Goal: Information Seeking & Learning: Learn about a topic

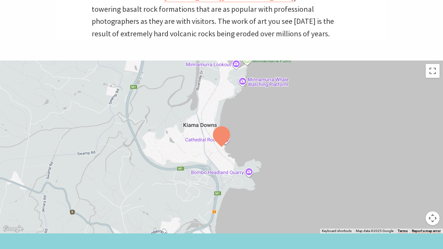
scroll to position [3, 441]
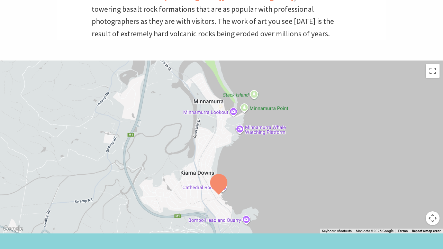
drag, startPoint x: 210, startPoint y: 99, endPoint x: 208, endPoint y: 165, distance: 66.9
click at [208, 165] on div at bounding box center [221, 147] width 443 height 173
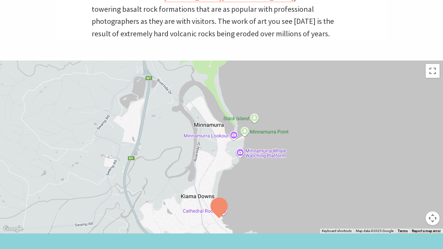
drag, startPoint x: 215, startPoint y: 117, endPoint x: 215, endPoint y: 210, distance: 92.4
click at [215, 209] on div at bounding box center [221, 147] width 443 height 173
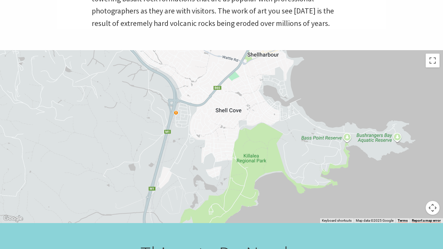
scroll to position [261, 0]
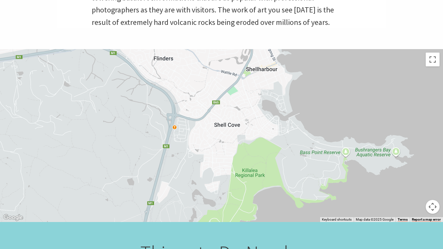
drag, startPoint x: 238, startPoint y: 122, endPoint x: 223, endPoint y: 195, distance: 74.3
click at [223, 195] on div at bounding box center [221, 135] width 443 height 173
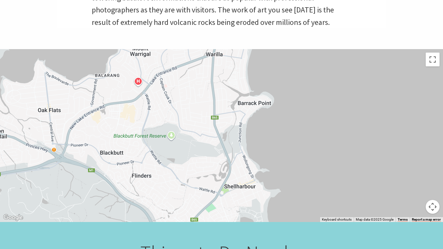
drag, startPoint x: 243, startPoint y: 69, endPoint x: 237, endPoint y: 177, distance: 107.8
click at [237, 177] on div at bounding box center [221, 135] width 443 height 173
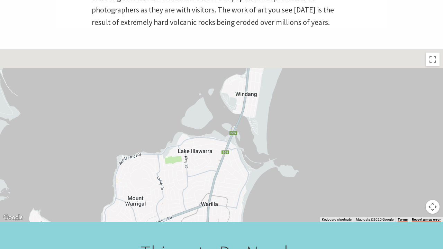
drag, startPoint x: 262, startPoint y: 77, endPoint x: 256, endPoint y: 177, distance: 99.8
click at [256, 177] on div at bounding box center [221, 135] width 443 height 173
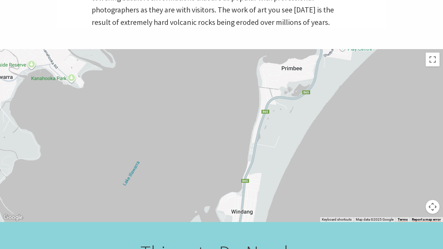
drag, startPoint x: 266, startPoint y: 102, endPoint x: 266, endPoint y: 218, distance: 116.0
click at [266, 218] on div at bounding box center [221, 135] width 443 height 173
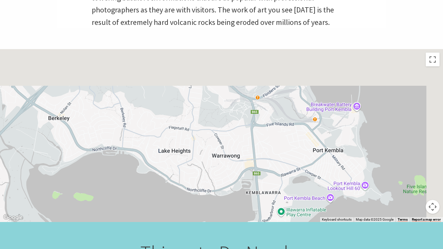
drag, startPoint x: 297, startPoint y: 138, endPoint x: 225, endPoint y: 233, distance: 119.4
click at [225, 233] on div "Home Experience Natural Wonders [GEOGRAPHIC_DATA] [GEOGRAPHIC_DATA] Rocks with …" at bounding box center [221, 150] width 443 height 823
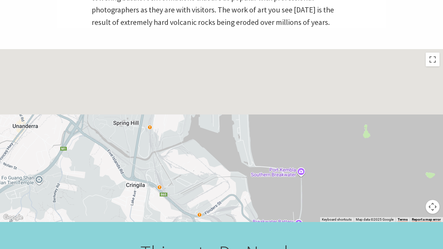
drag, startPoint x: 290, startPoint y: 141, endPoint x: 240, endPoint y: 249, distance: 119.1
click at [240, 249] on div "Home Experience Natural Wonders [GEOGRAPHIC_DATA] [GEOGRAPHIC_DATA] Rocks with …" at bounding box center [221, 150] width 443 height 823
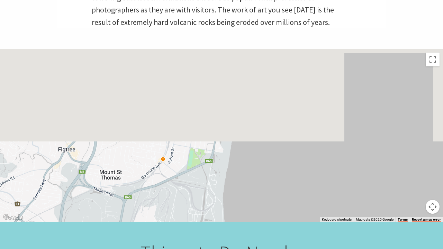
drag, startPoint x: 269, startPoint y: 150, endPoint x: 260, endPoint y: 249, distance: 99.1
click at [260, 249] on div "Home Experience Natural Wonders [GEOGRAPHIC_DATA] [GEOGRAPHIC_DATA] Rocks with …" at bounding box center [221, 150] width 443 height 823
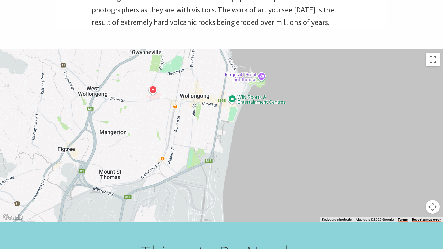
drag, startPoint x: 162, startPoint y: 127, endPoint x: 162, endPoint y: 249, distance: 122.2
click at [162, 249] on div "Home Experience Natural Wonders [GEOGRAPHIC_DATA] [GEOGRAPHIC_DATA] Rocks with …" at bounding box center [221, 150] width 443 height 823
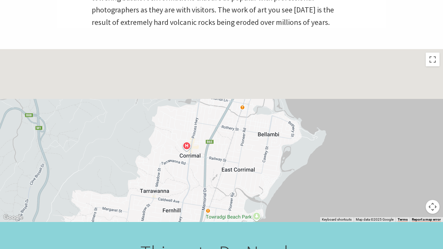
drag, startPoint x: 193, startPoint y: 132, endPoint x: 173, endPoint y: 227, distance: 96.6
click at [173, 227] on div "Home Experience Natural Wonders [GEOGRAPHIC_DATA] [GEOGRAPHIC_DATA] Rocks with …" at bounding box center [221, 150] width 443 height 823
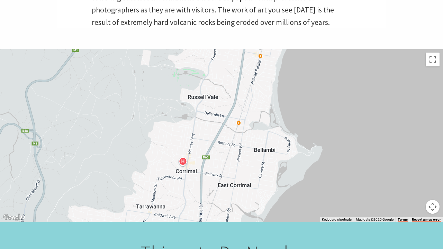
drag, startPoint x: 240, startPoint y: 135, endPoint x: 190, endPoint y: 249, distance: 124.8
click at [190, 249] on div "Home Experience Natural Wonders [GEOGRAPHIC_DATA] [GEOGRAPHIC_DATA] Rocks with …" at bounding box center [221, 150] width 443 height 823
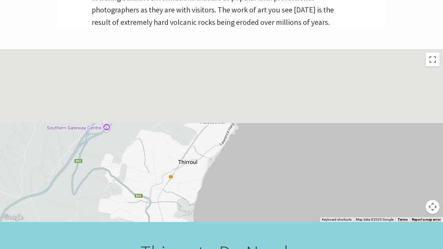
drag, startPoint x: 224, startPoint y: 137, endPoint x: 202, endPoint y: 243, distance: 108.8
click at [202, 243] on div "Home Experience Natural Wonders [GEOGRAPHIC_DATA] [GEOGRAPHIC_DATA] Rocks with …" at bounding box center [221, 150] width 443 height 823
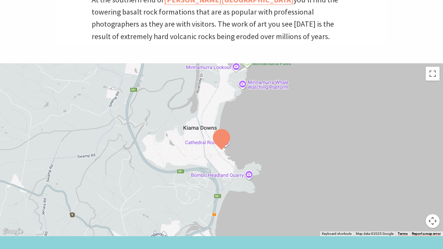
scroll to position [271, 0]
